Goal: Information Seeking & Learning: Find specific page/section

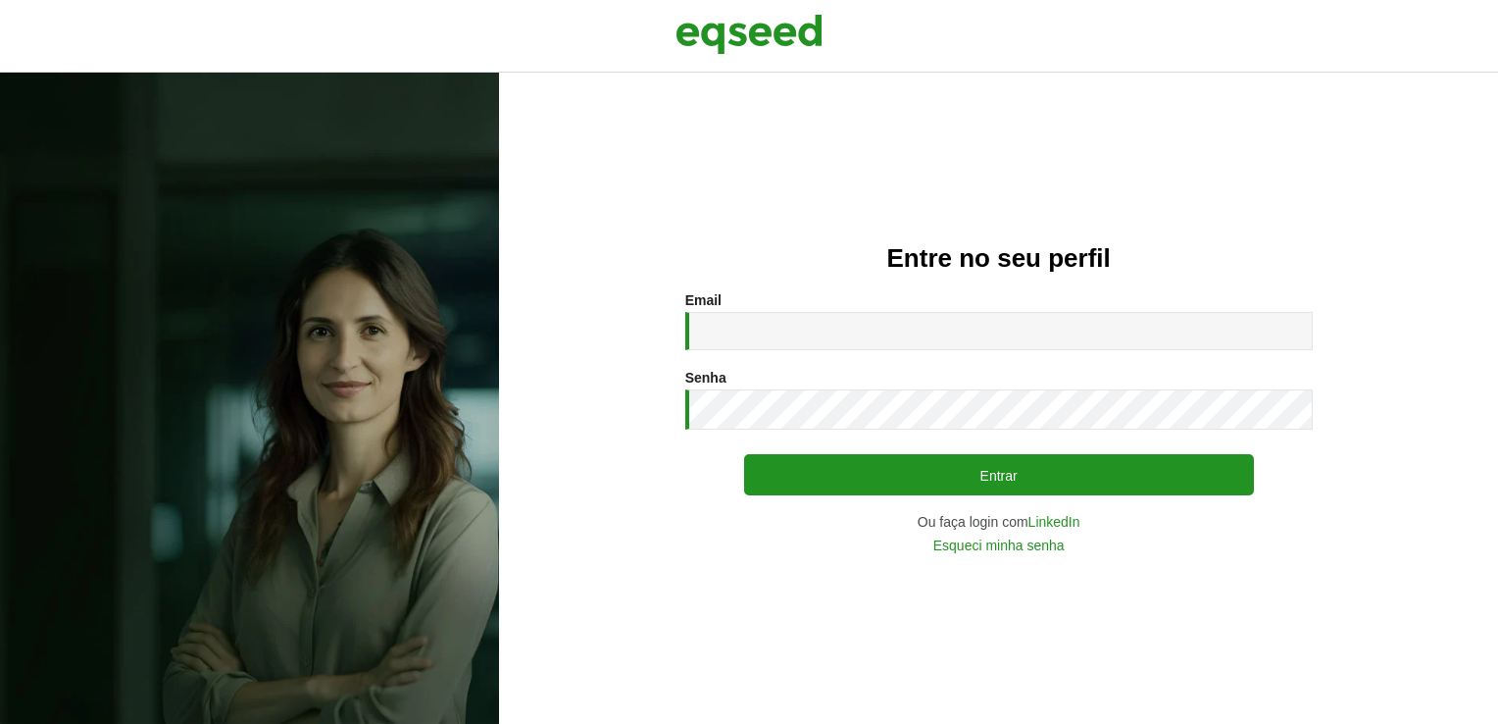
drag, startPoint x: 0, startPoint y: 0, endPoint x: 933, endPoint y: 351, distance: 997.1
click at [933, 352] on div "Email * Digite seu endereço de e-mail. Senha * Digite a senha que será usada em…" at bounding box center [998, 422] width 627 height 260
click at [941, 336] on input "Email *" at bounding box center [998, 331] width 627 height 38
type input "**********"
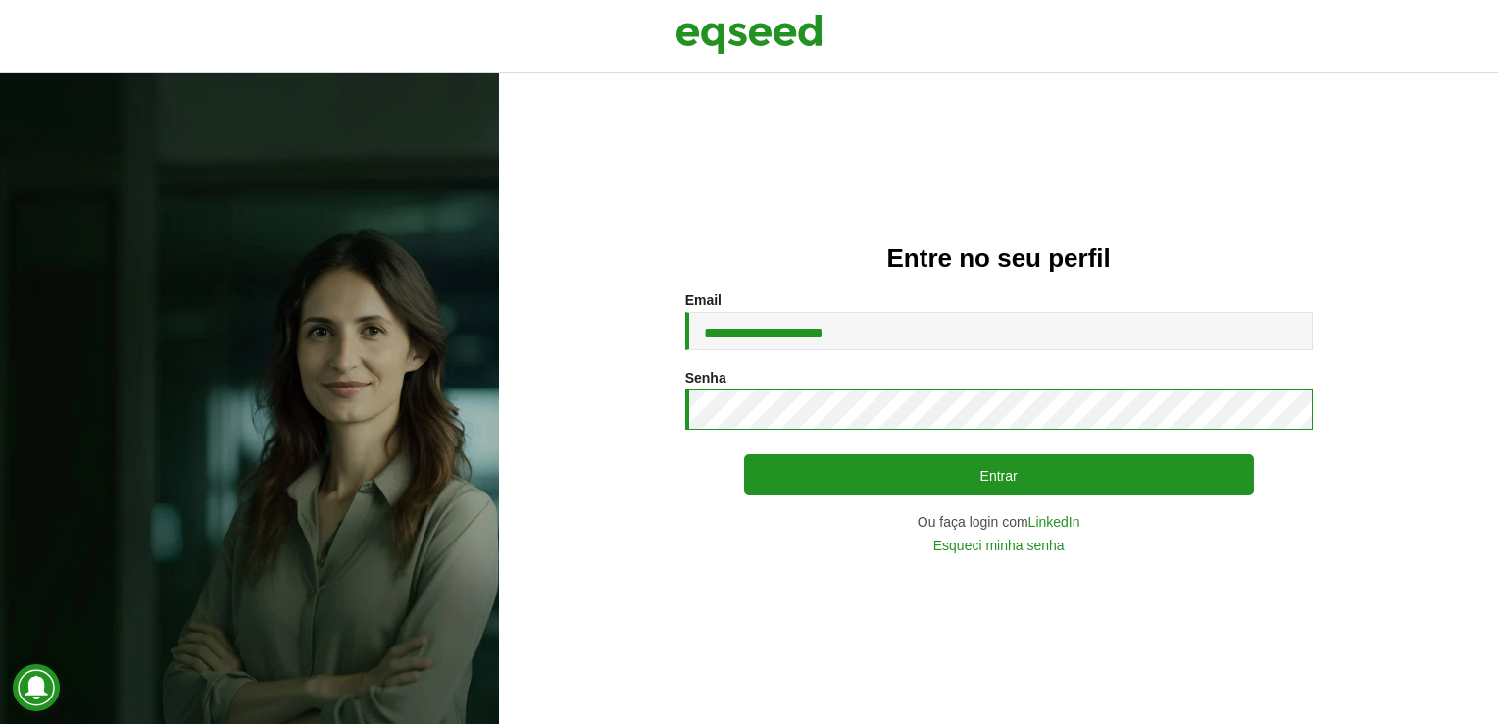
click at [744, 454] on button "Entrar" at bounding box center [999, 474] width 510 height 41
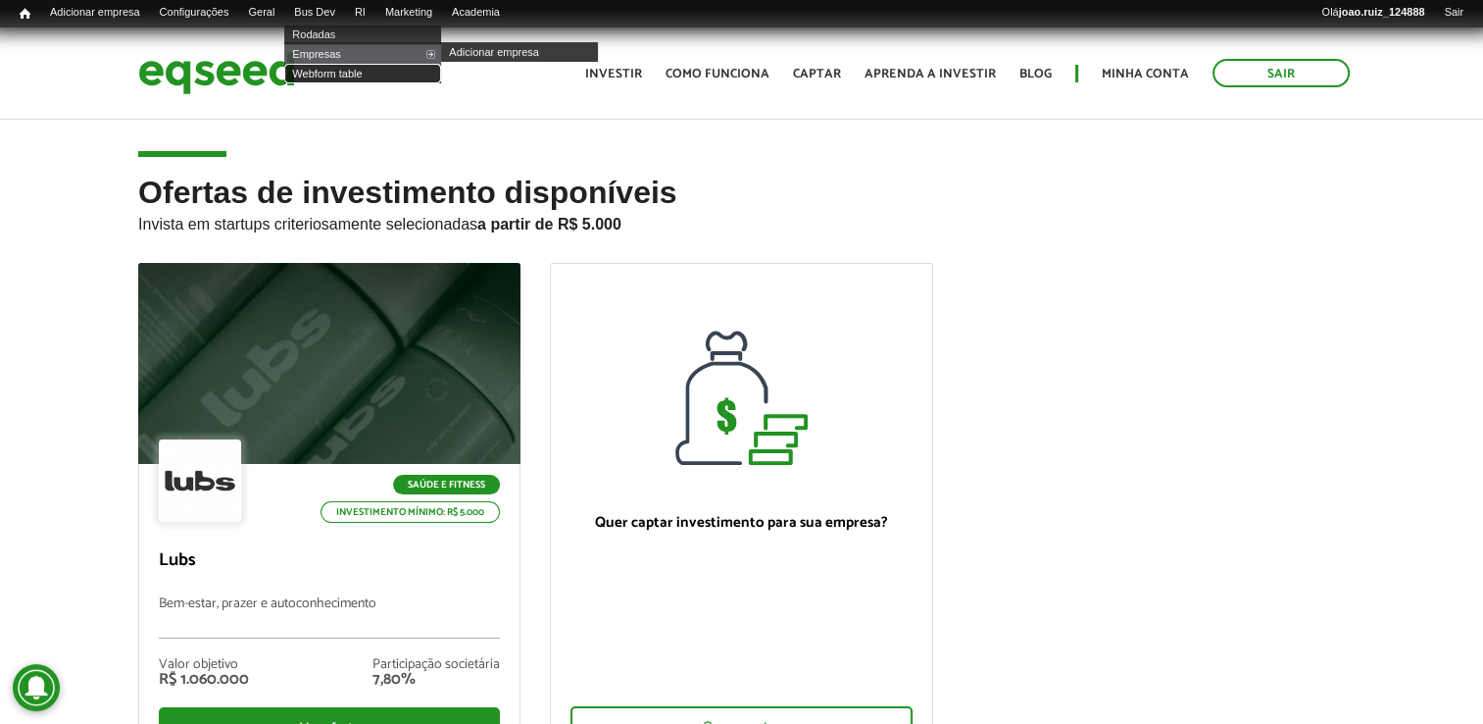
click at [349, 73] on link "Webform table" at bounding box center [362, 74] width 157 height 20
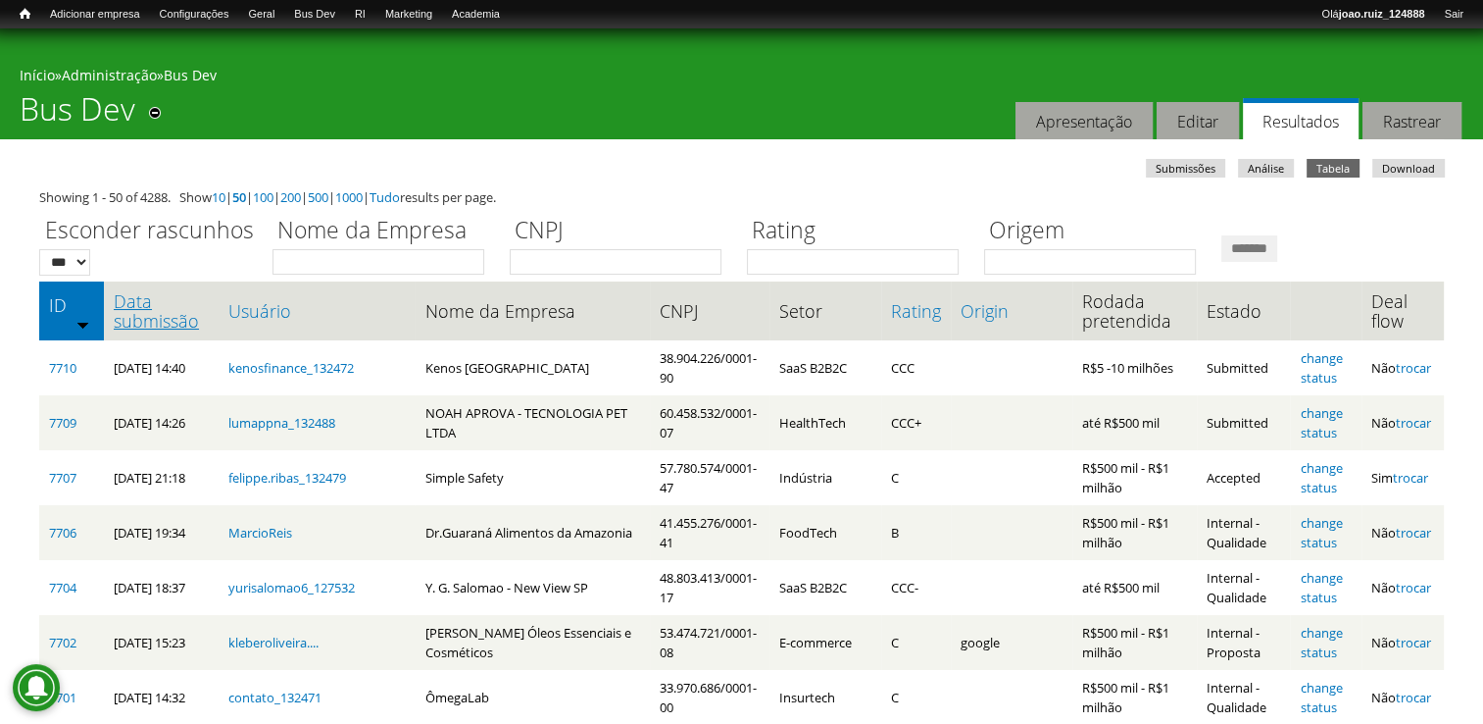
click at [128, 313] on link "Data submissão" at bounding box center [161, 310] width 95 height 39
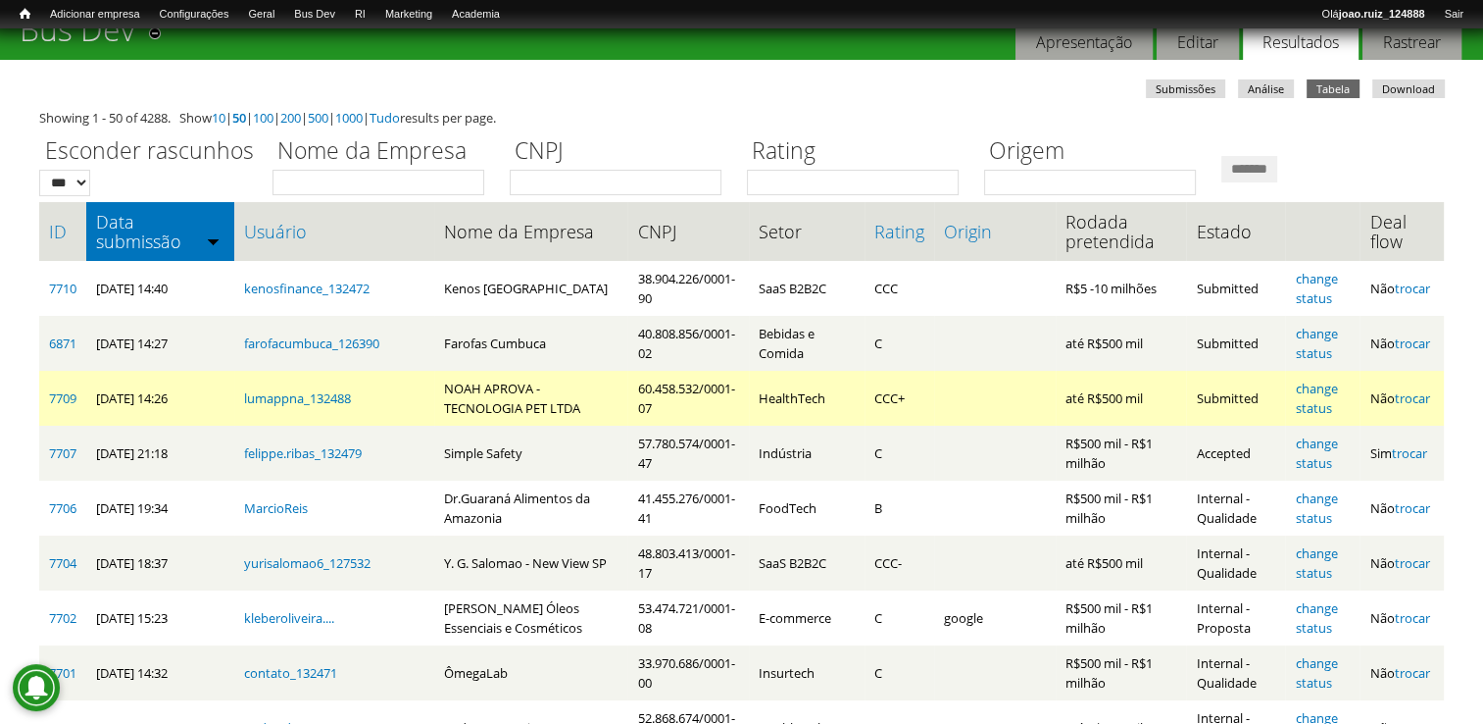
scroll to position [196, 0]
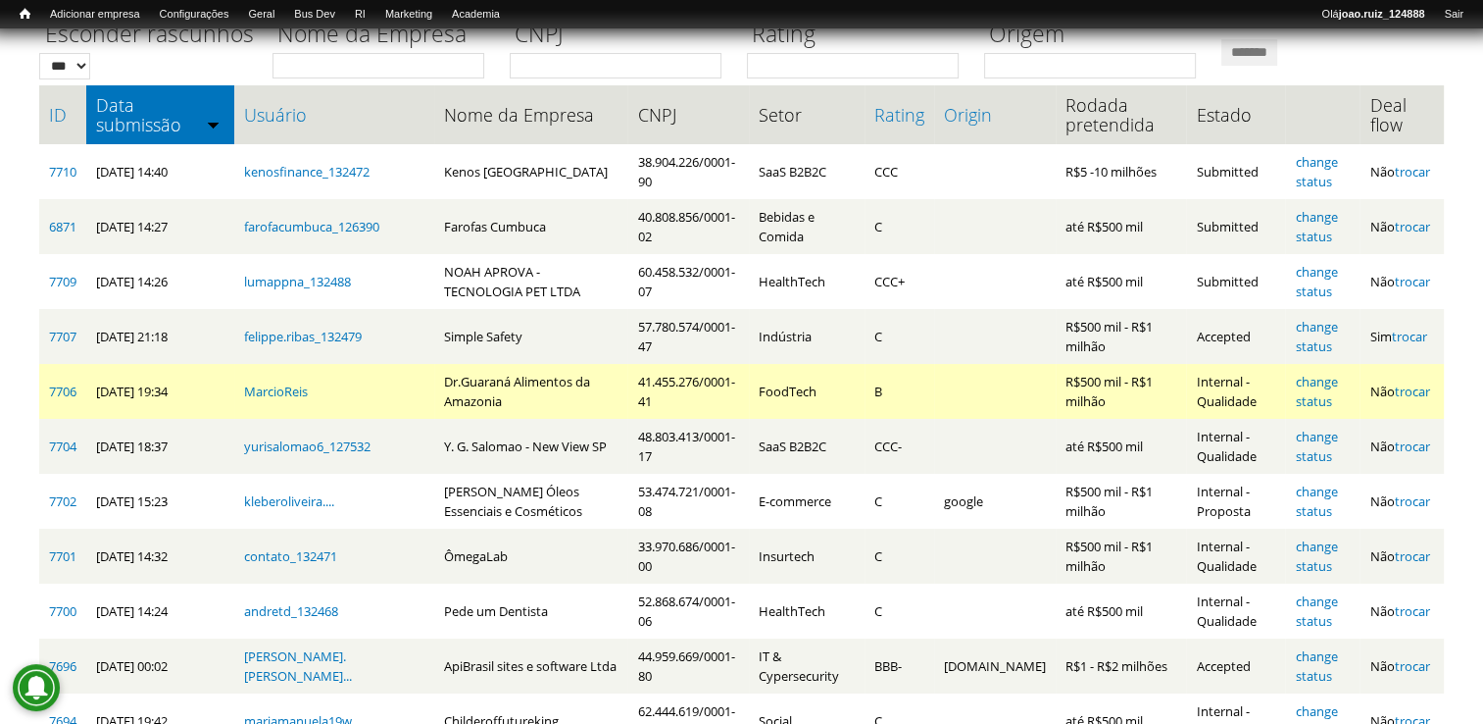
click at [63, 380] on td "7706" at bounding box center [62, 391] width 47 height 55
click at [65, 386] on link "7706" at bounding box center [62, 391] width 27 height 18
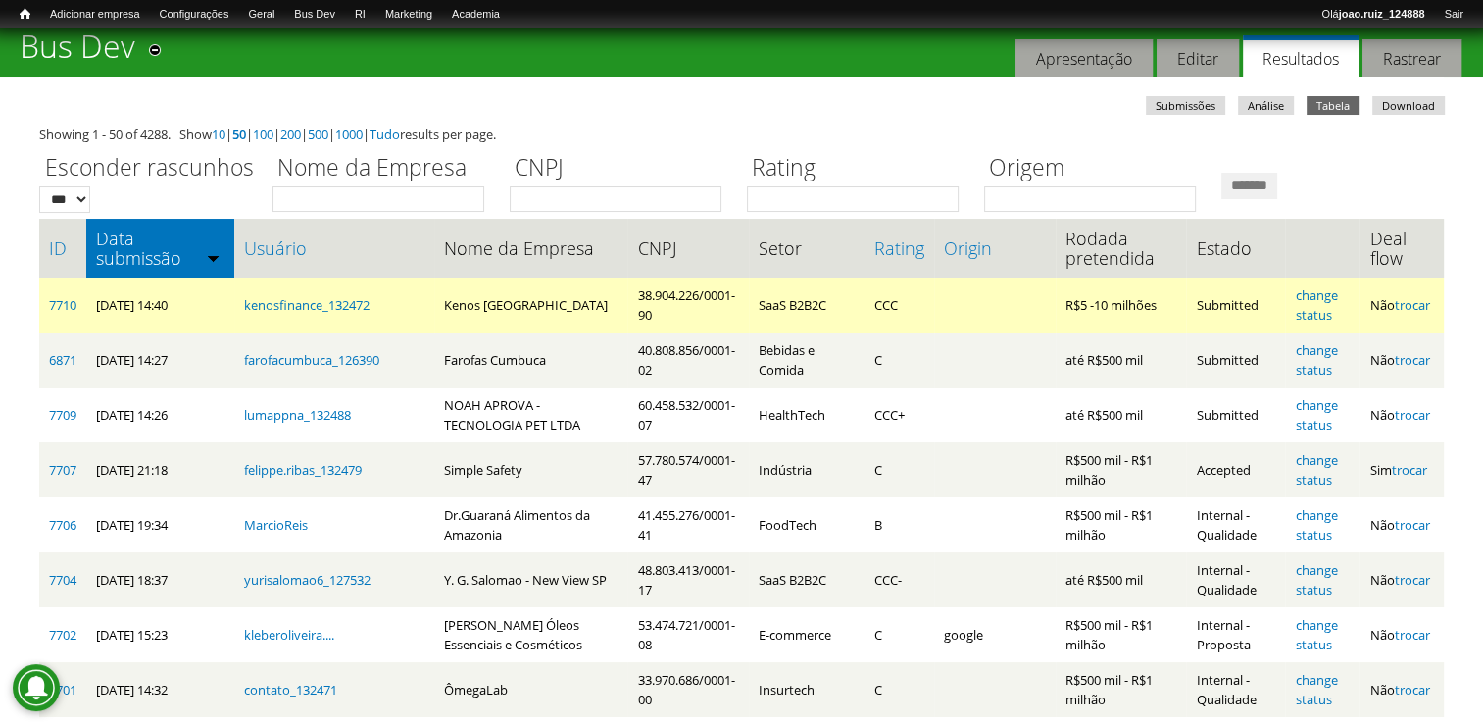
scroll to position [98, 0]
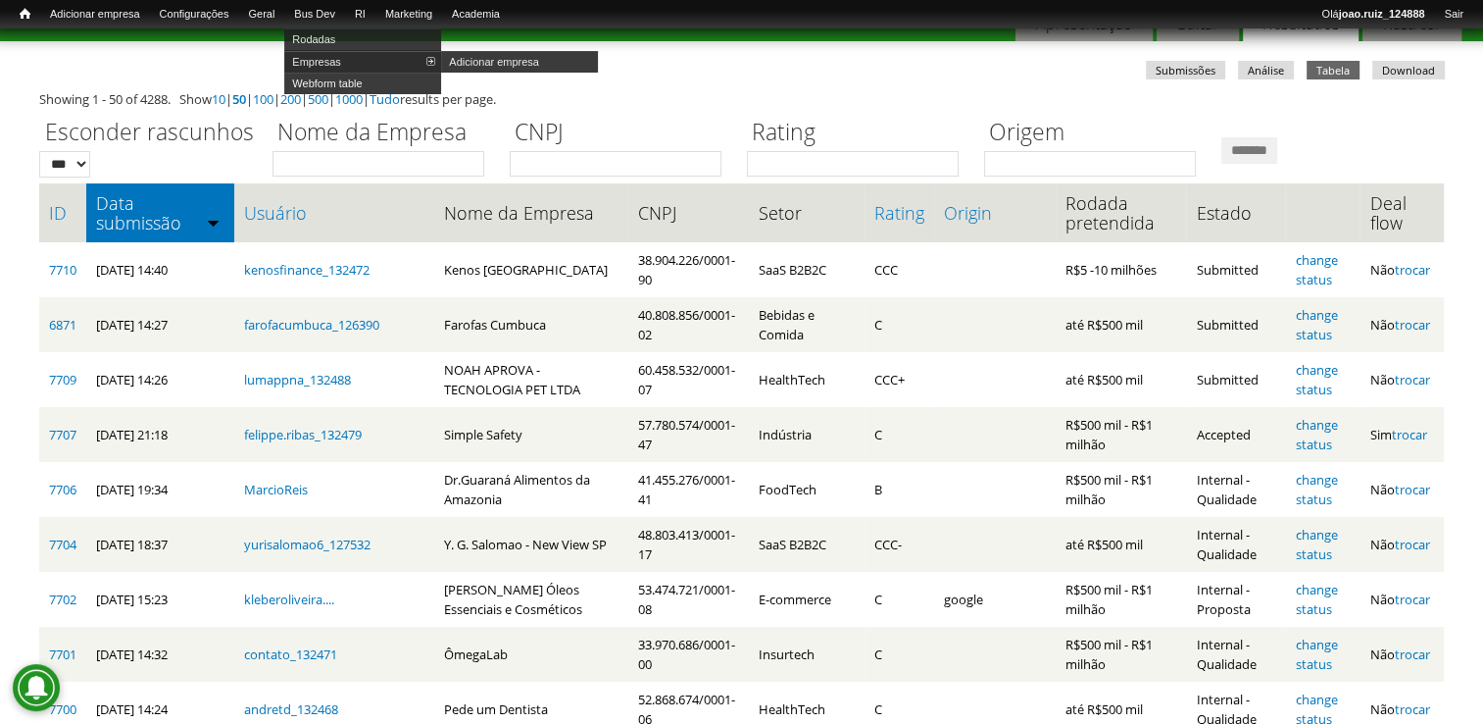
click at [346, 61] on link "Empresas" at bounding box center [362, 62] width 157 height 22
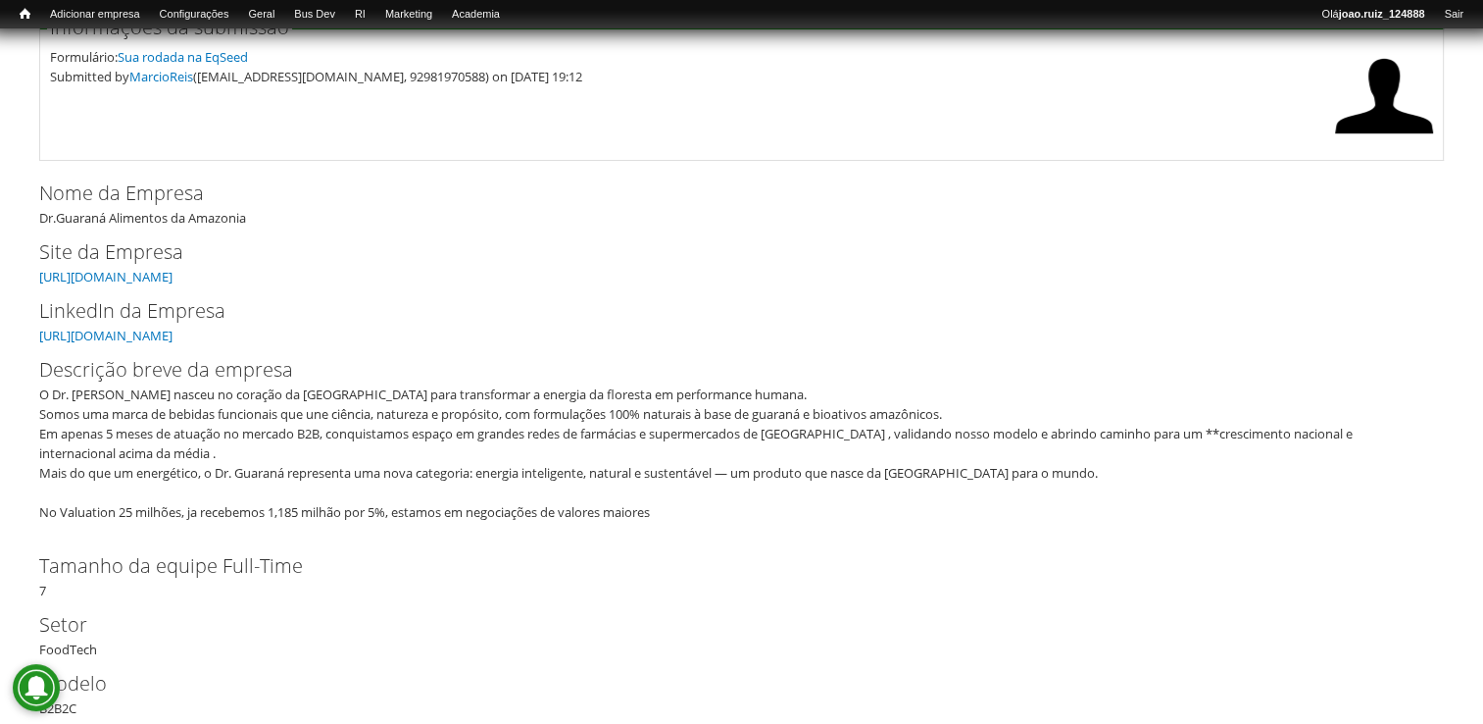
scroll to position [196, 0]
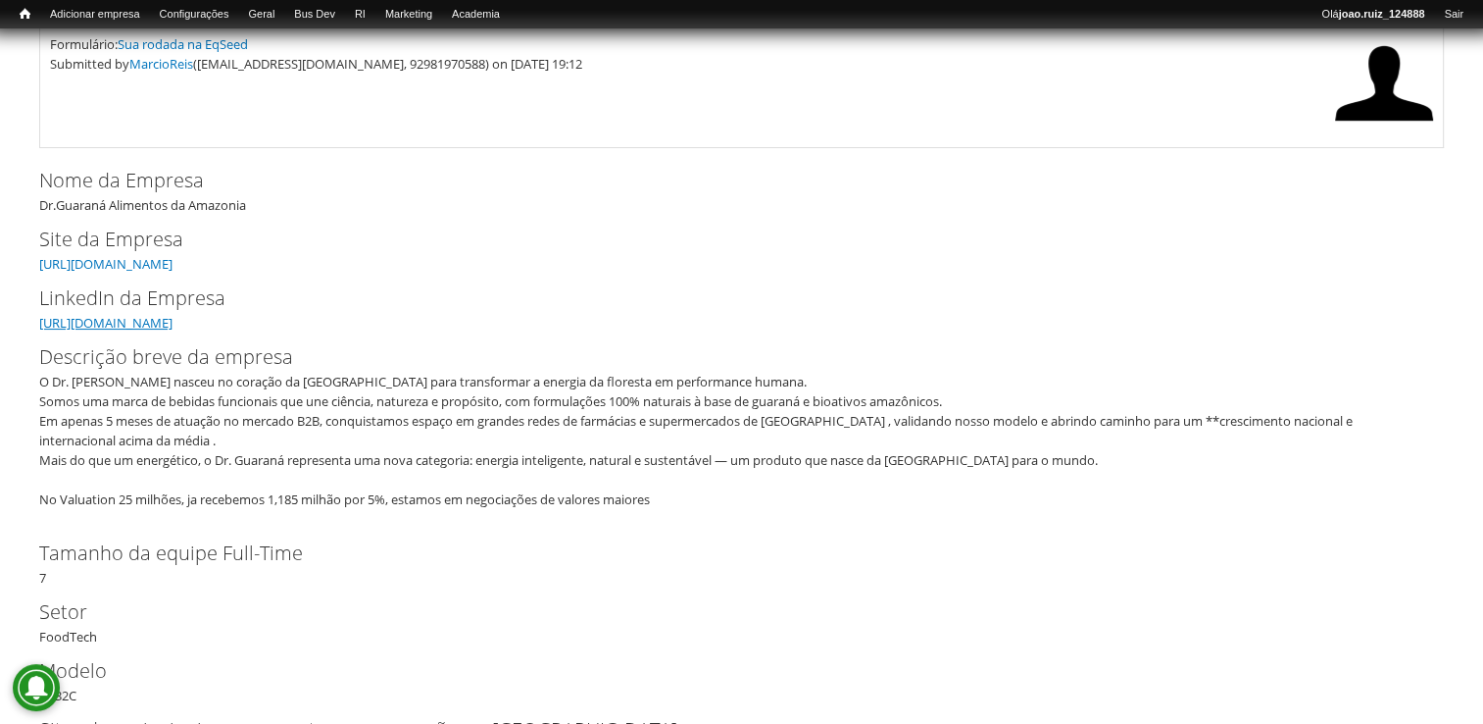
click at [173, 320] on link "https://www.linkedin.com/in/marcio-reis-09813748/" at bounding box center [105, 323] width 133 height 18
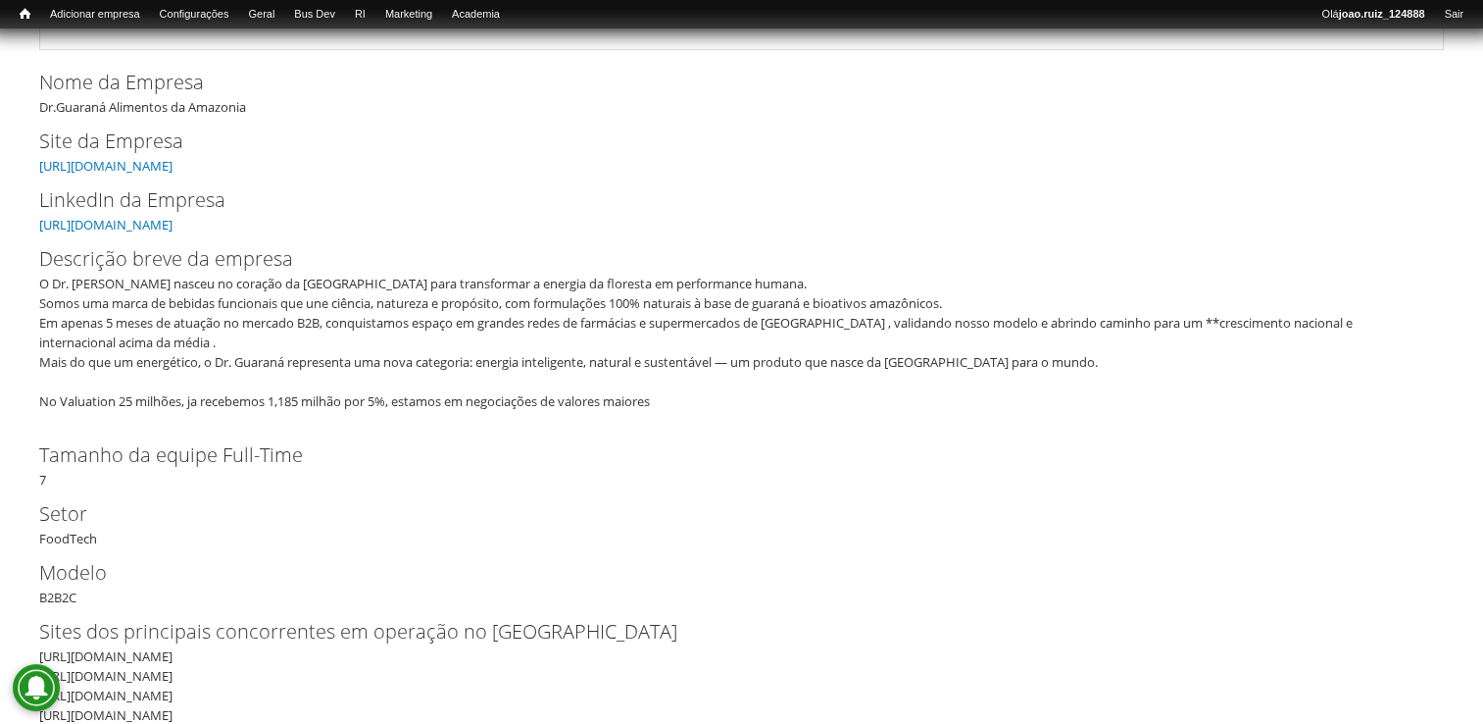
scroll to position [98, 0]
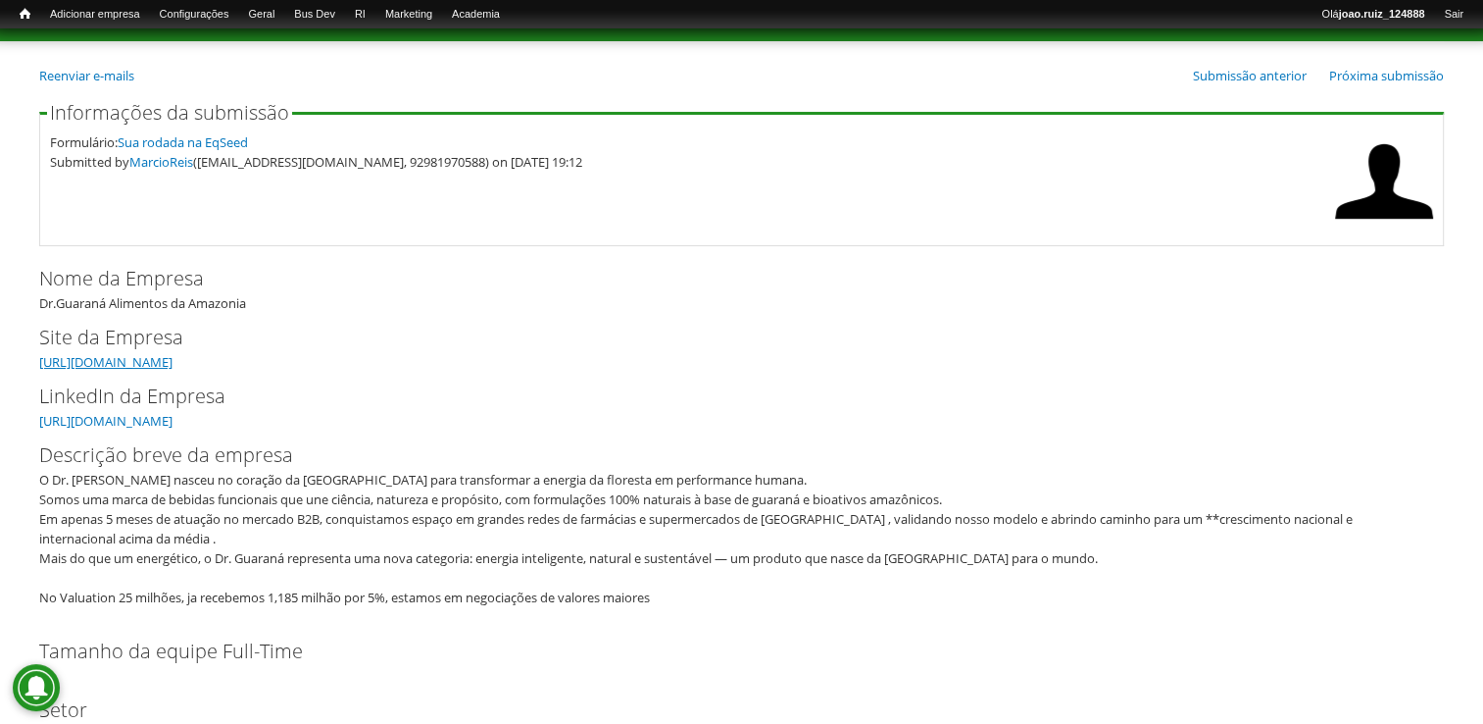
click at [173, 363] on link "https://drguarana.com.br/" at bounding box center [105, 362] width 133 height 18
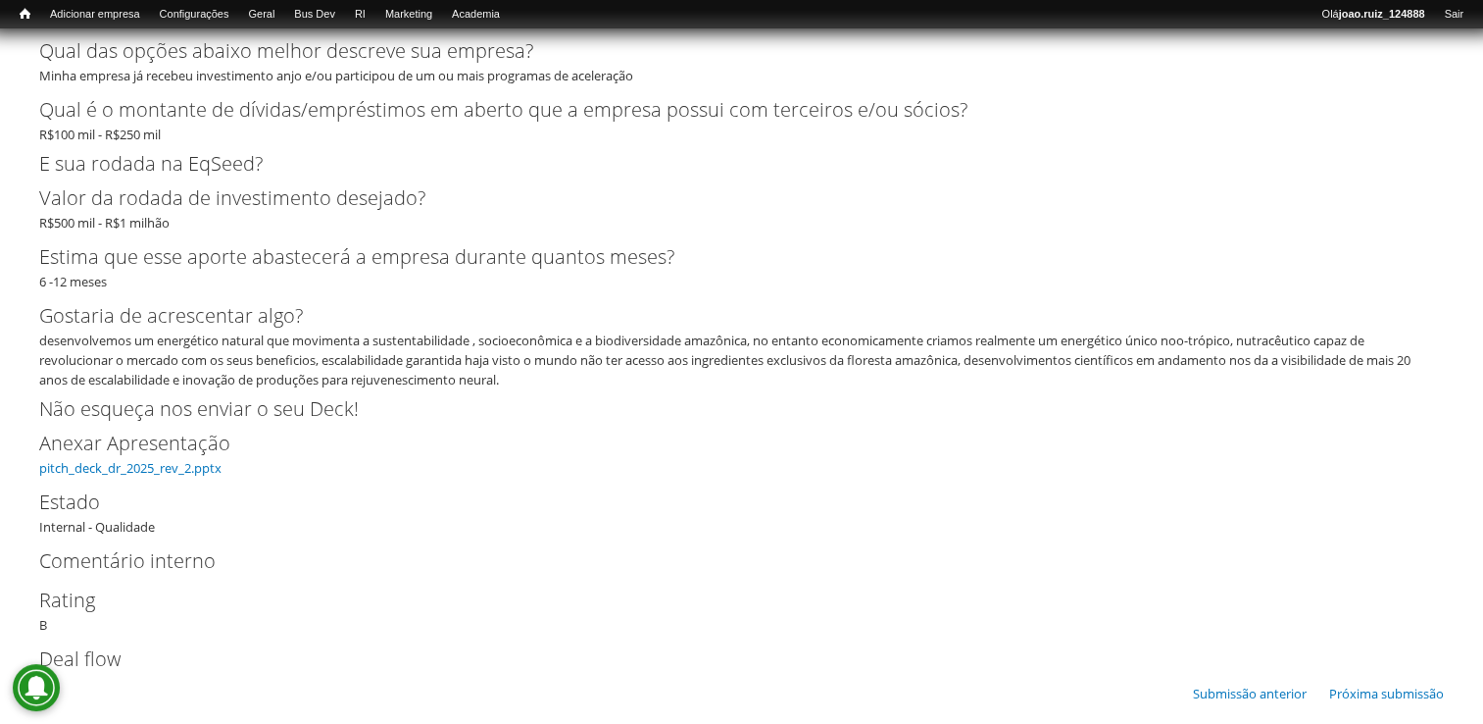
scroll to position [3953, 0]
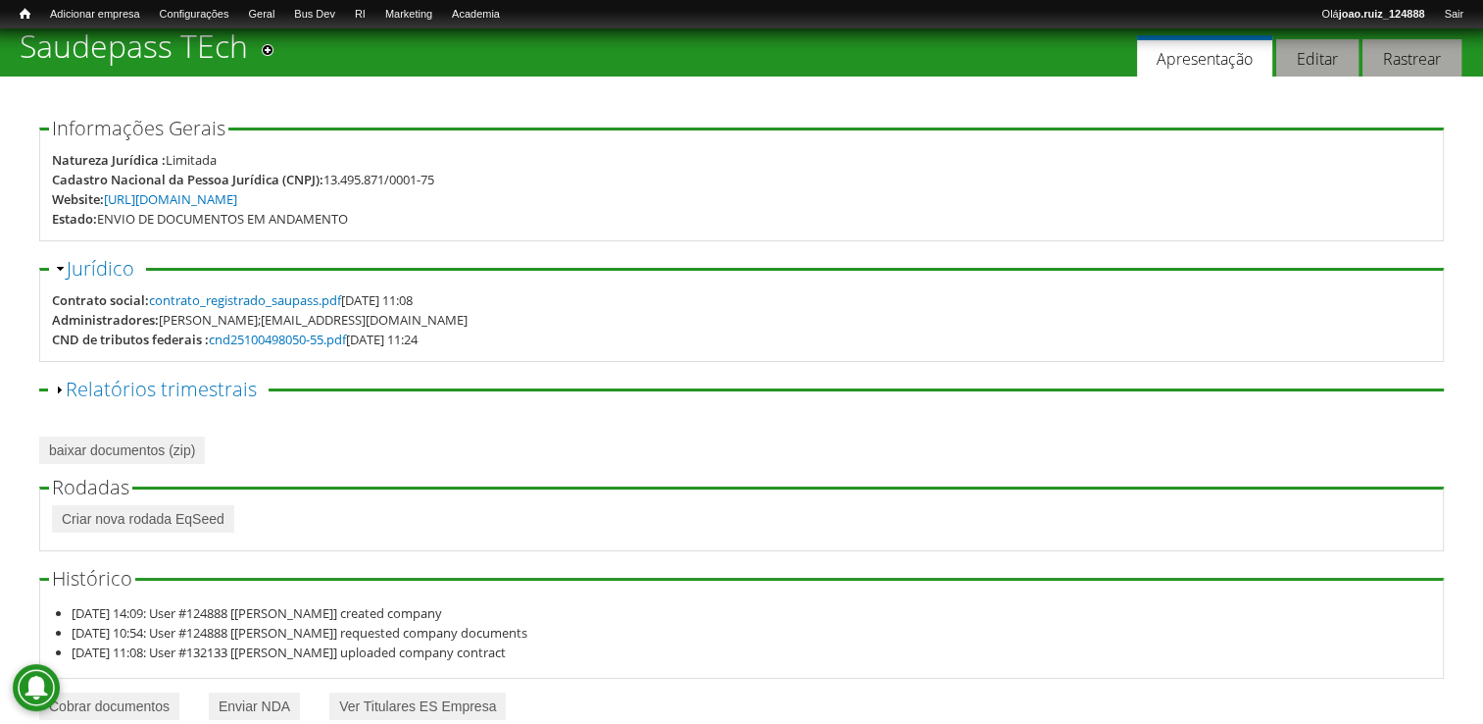
scroll to position [96, 0]
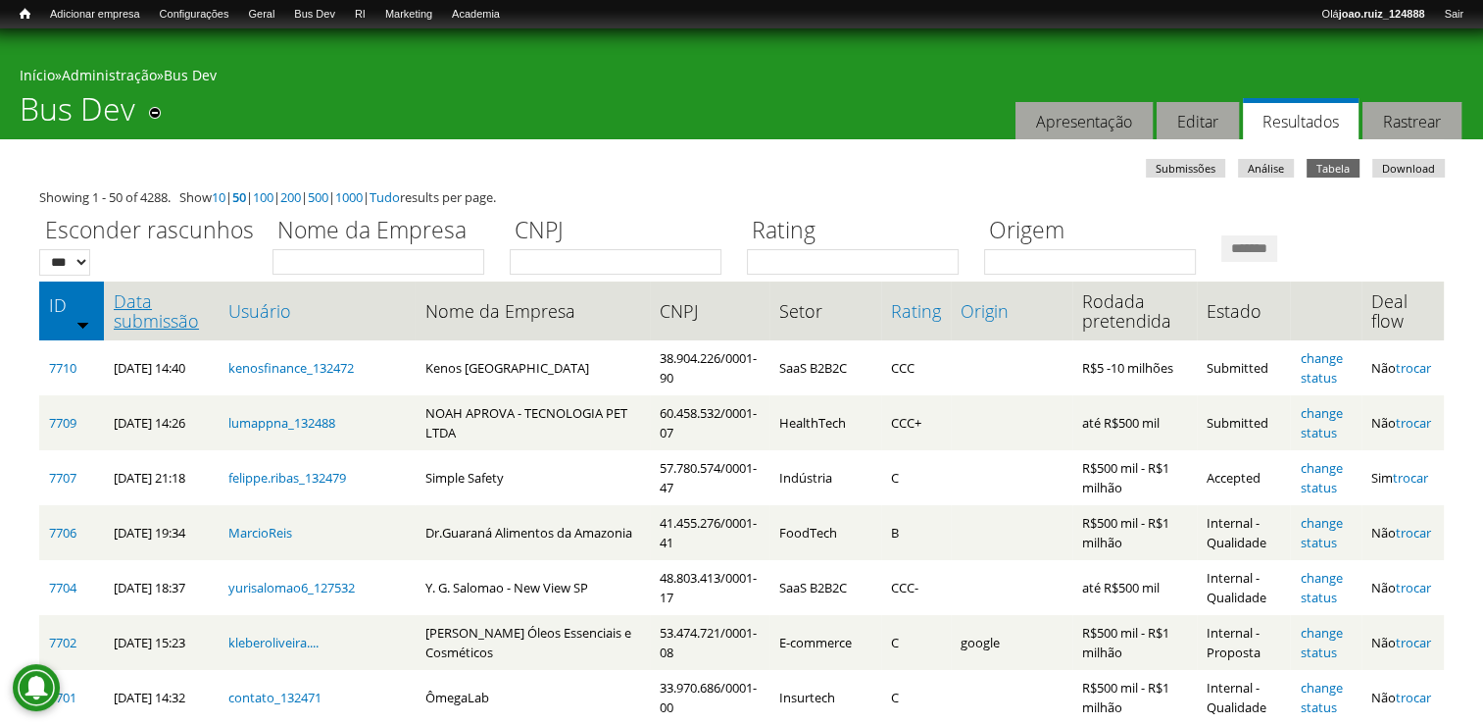
click at [174, 318] on link "Data submissão" at bounding box center [161, 310] width 95 height 39
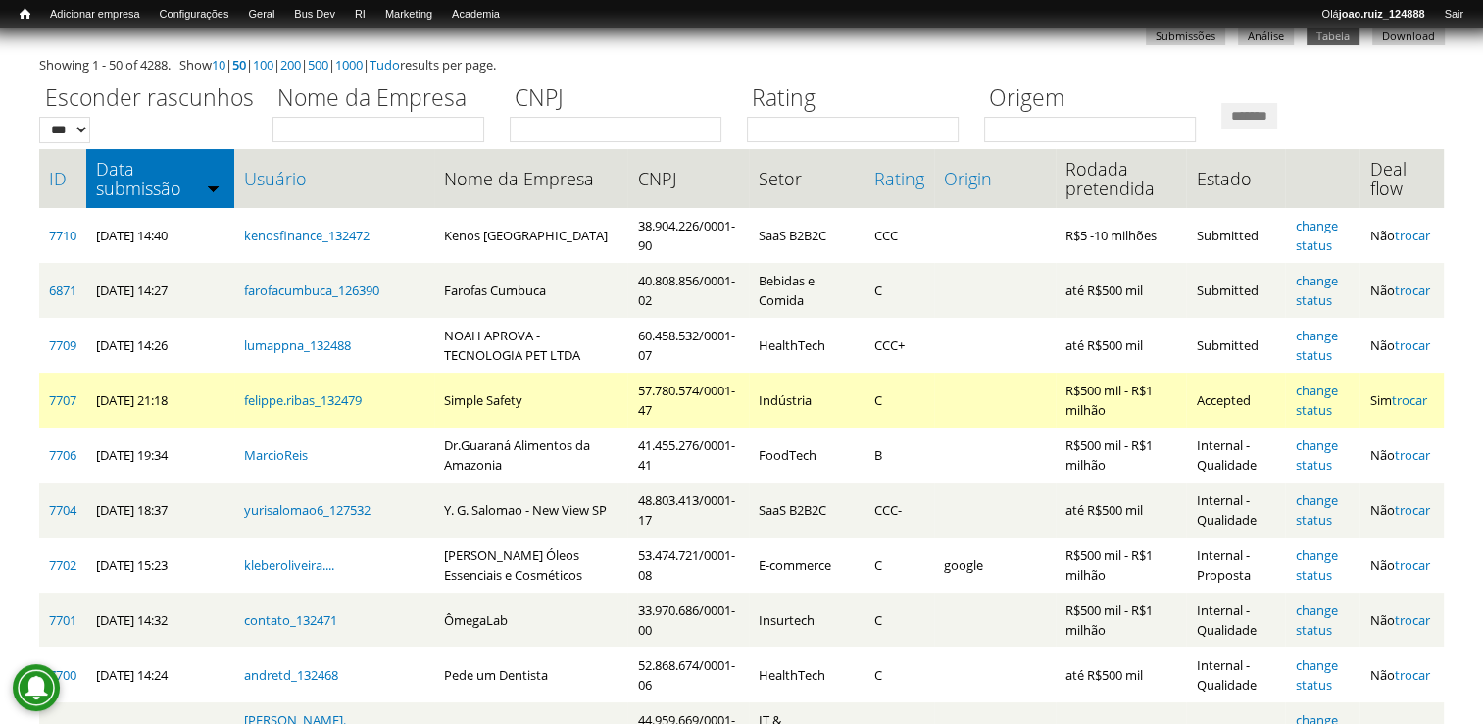
scroll to position [98, 0]
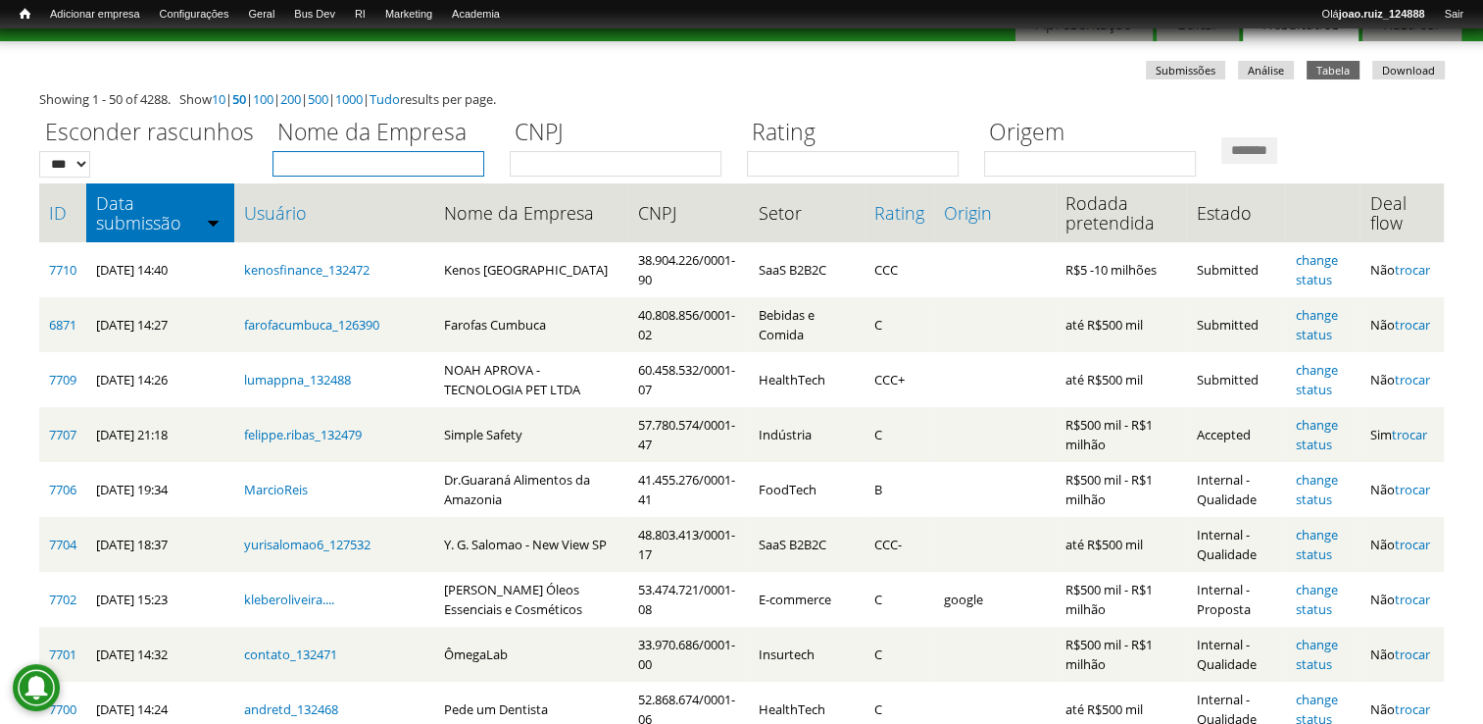
click at [426, 170] on input "Nome da Empresa" at bounding box center [379, 163] width 212 height 25
type input "**********"
click at [1222, 137] on input "*******" at bounding box center [1250, 150] width 56 height 26
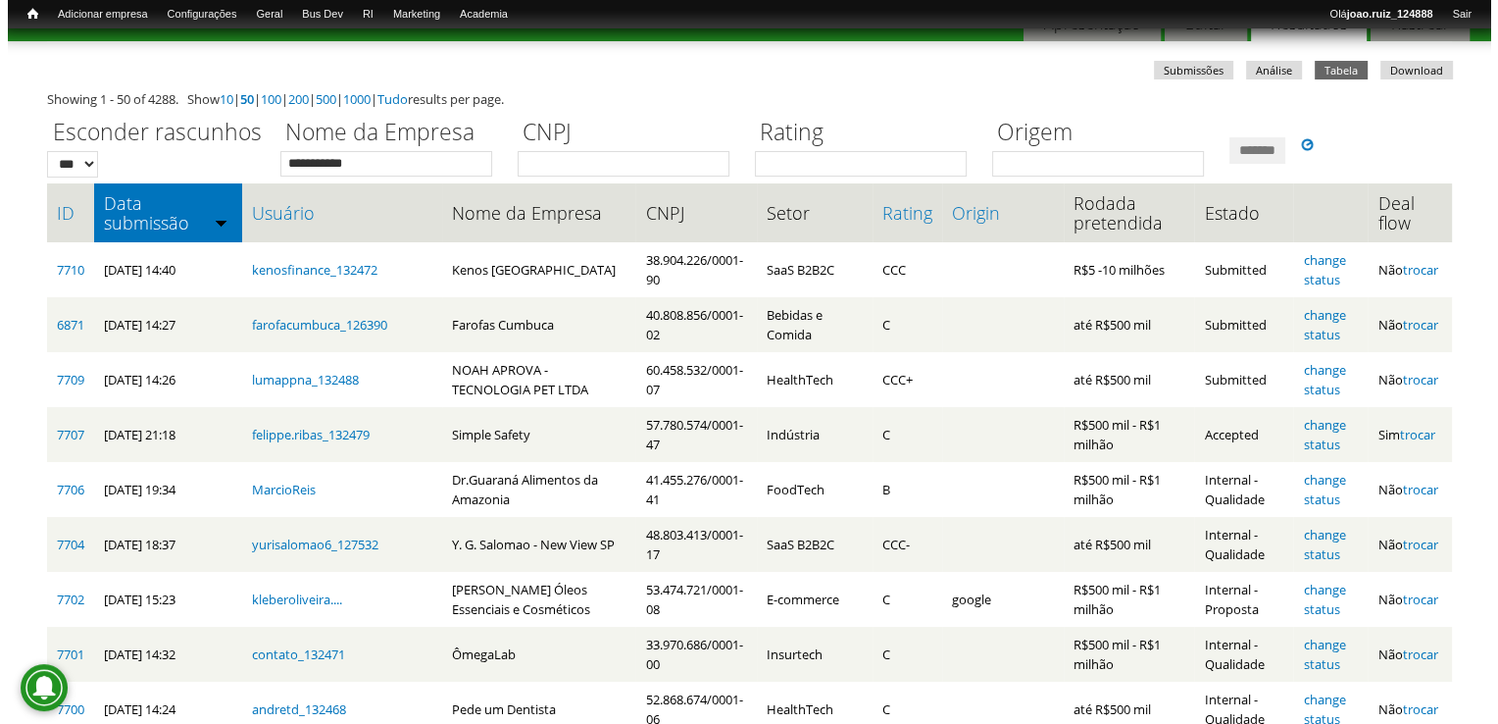
scroll to position [0, 0]
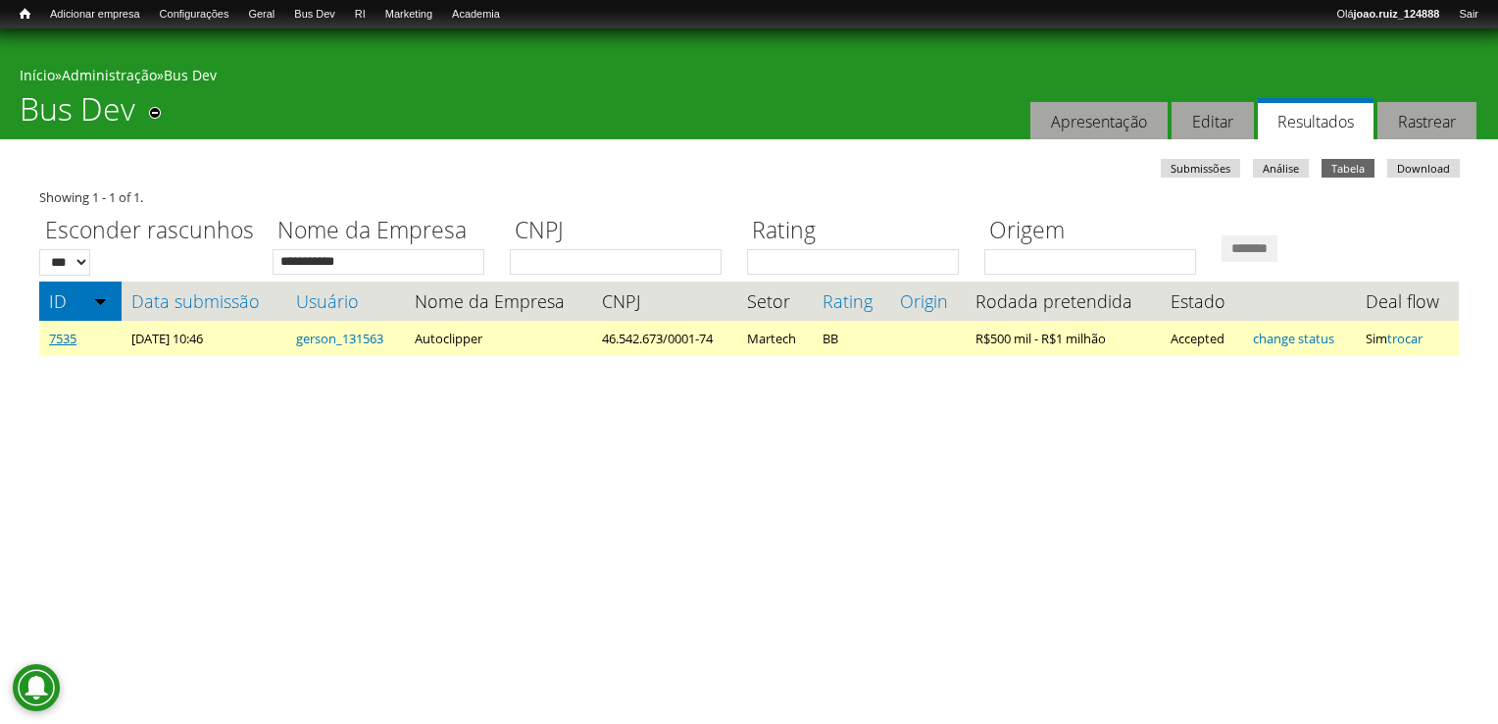
click at [55, 339] on link "7535" at bounding box center [62, 338] width 27 height 18
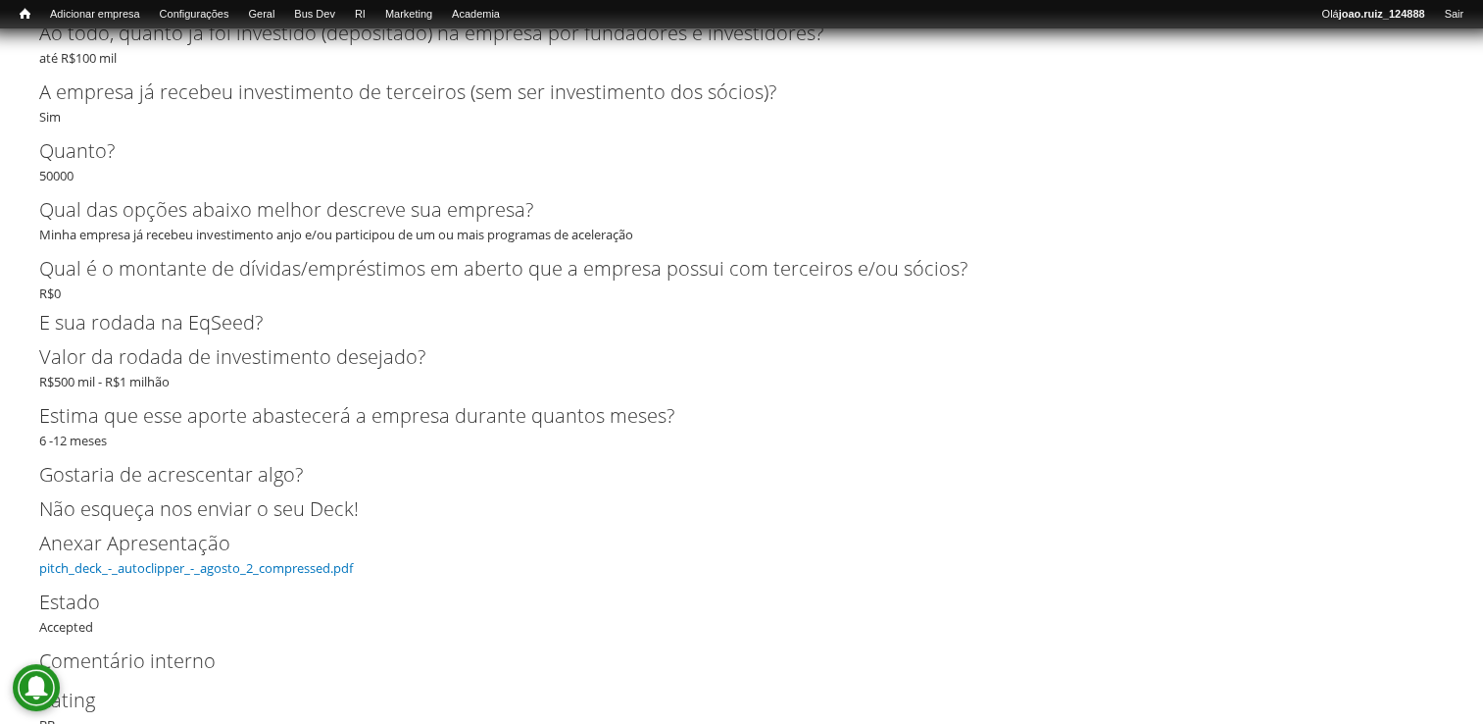
scroll to position [4843, 0]
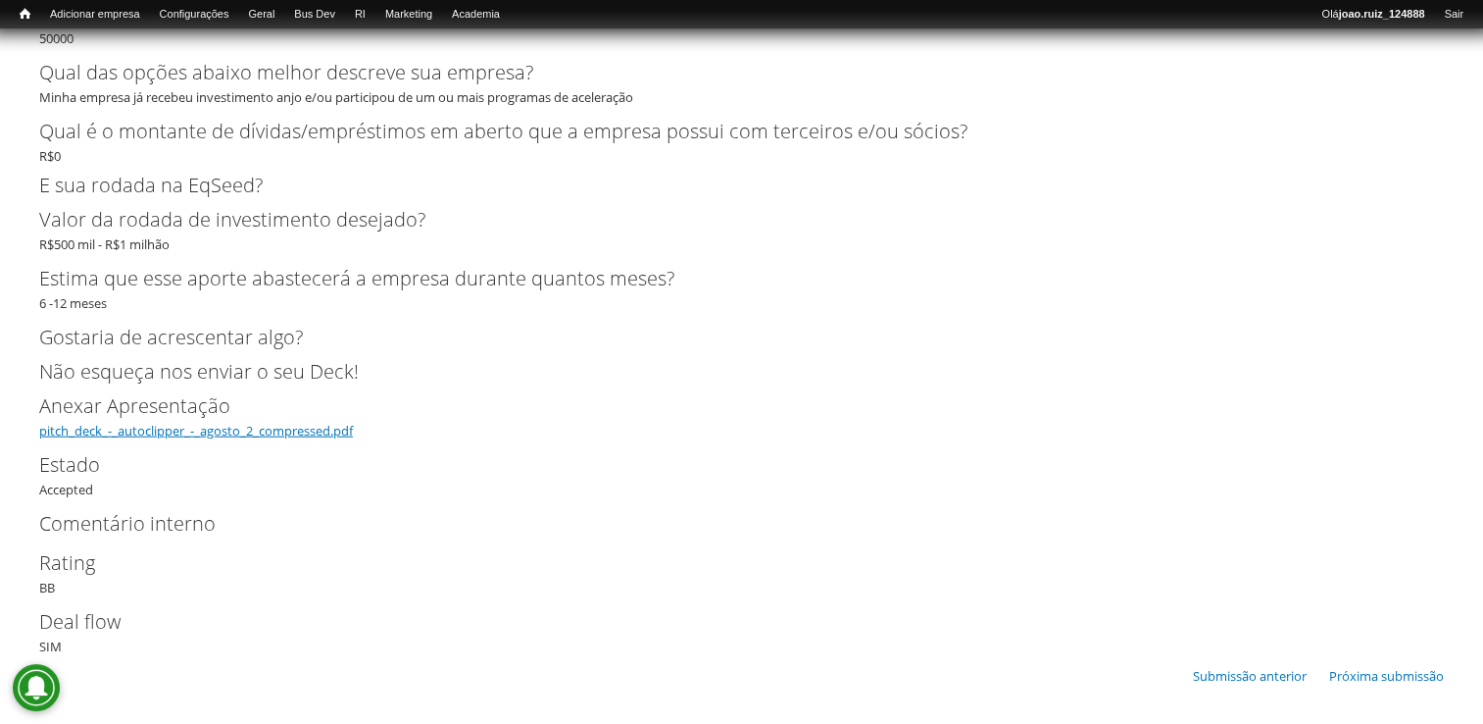
click at [243, 432] on link "pitch_deck_-_autoclipper_-_agosto_2_compressed.pdf" at bounding box center [196, 431] width 314 height 18
